Goal: Task Accomplishment & Management: Manage account settings

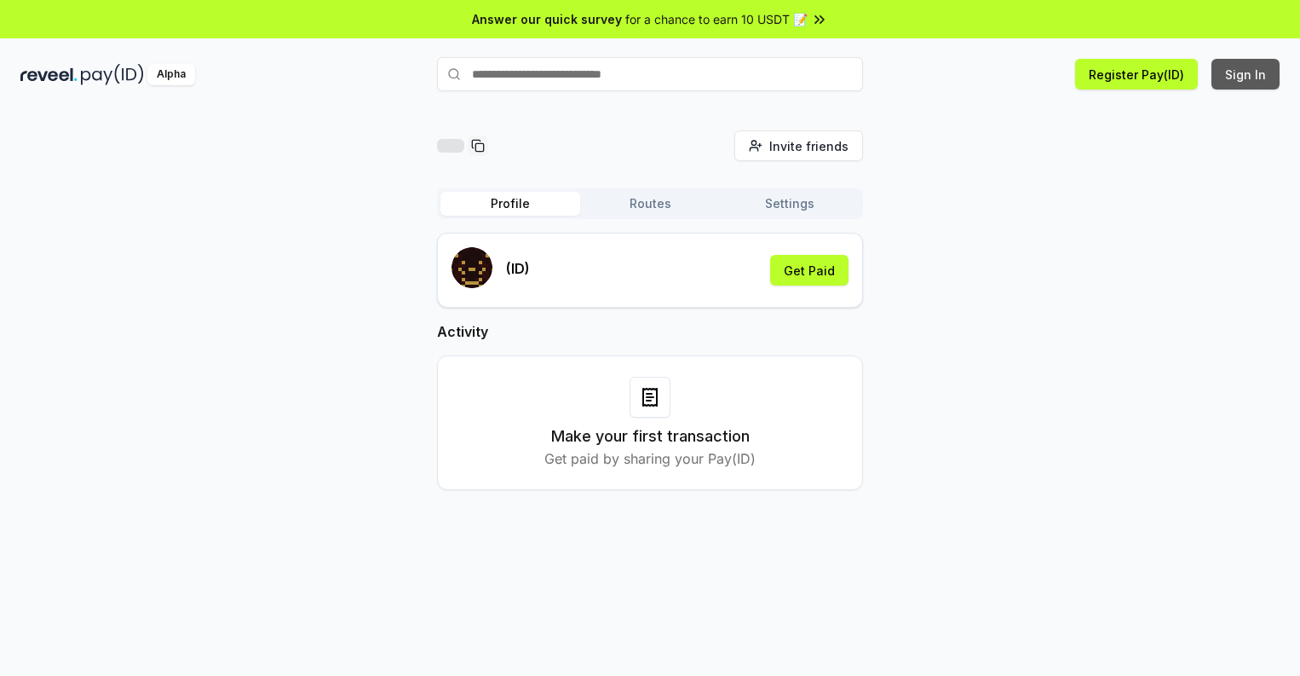
click at [1247, 74] on button "Sign In" at bounding box center [1246, 74] width 68 height 31
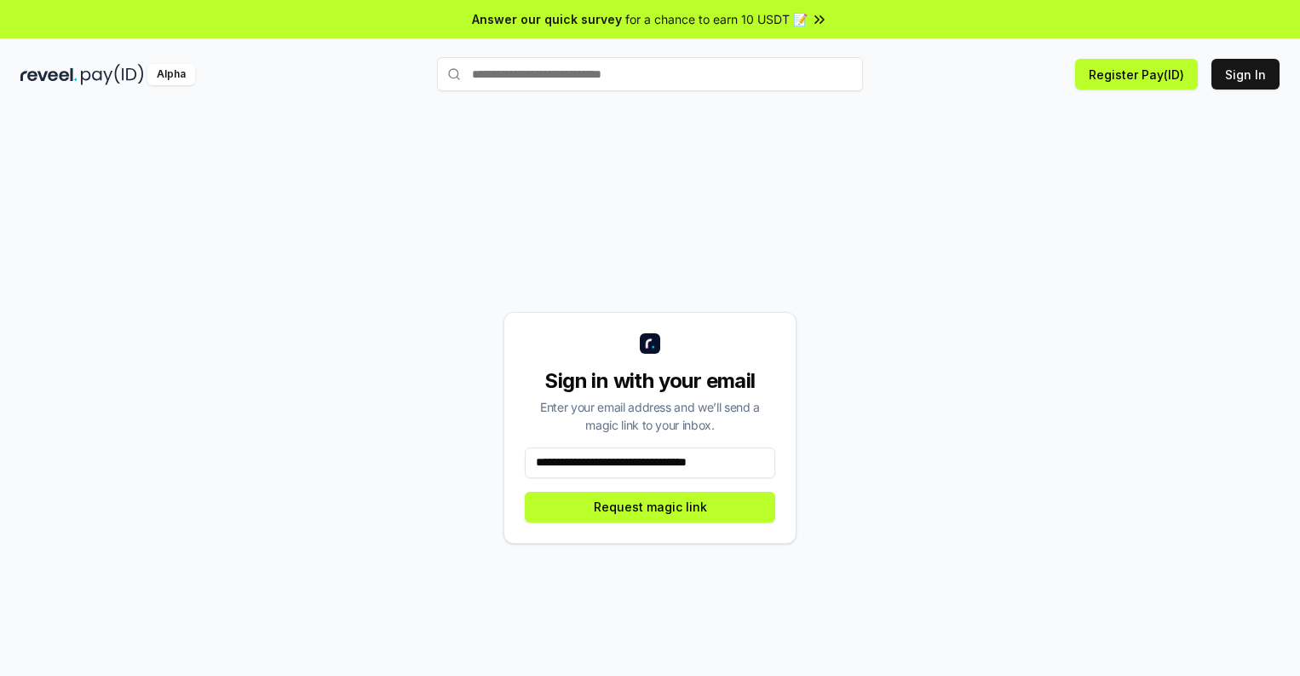
scroll to position [0, 1]
type input "**********"
click at [650, 506] on button "Request magic link" at bounding box center [650, 507] width 251 height 31
